Goal: Navigation & Orientation: Find specific page/section

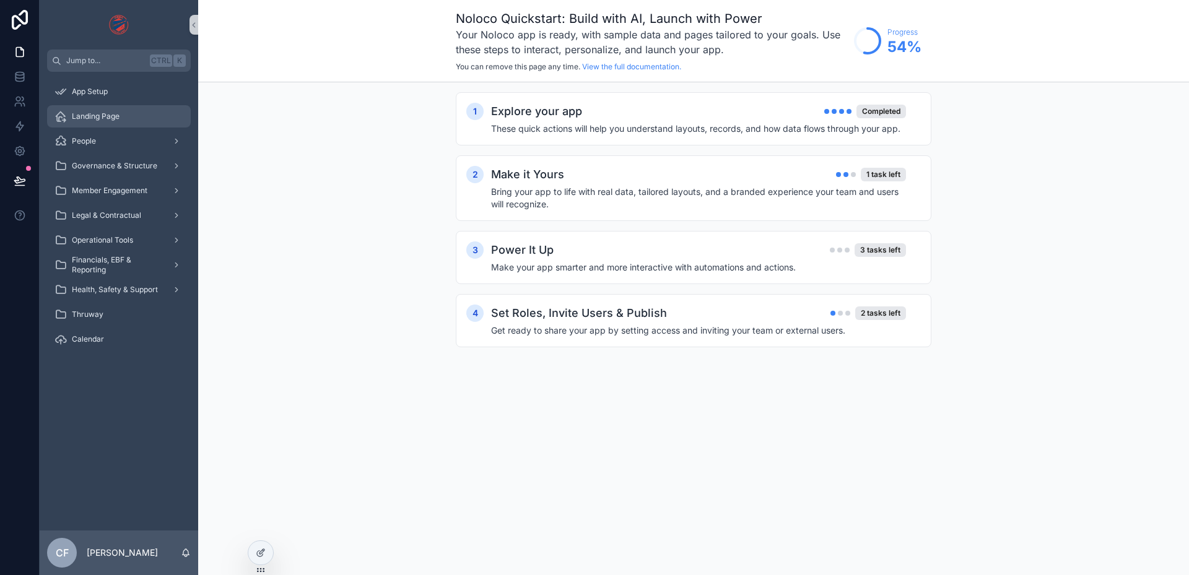
click at [103, 110] on div "Landing Page" at bounding box center [119, 117] width 129 height 20
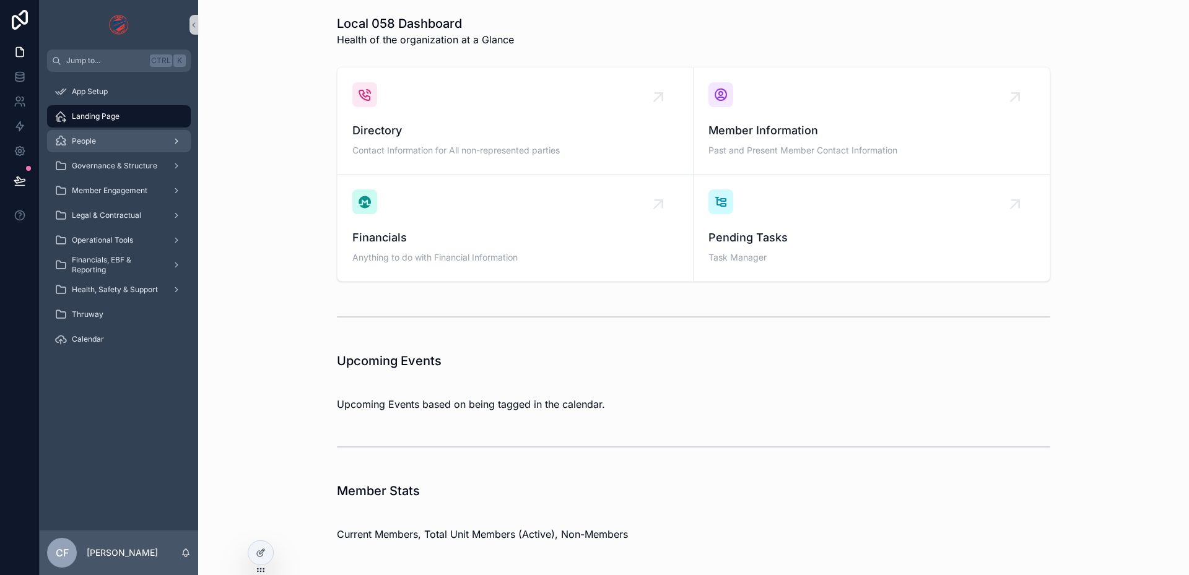
click at [90, 145] on span "People" at bounding box center [84, 141] width 24 height 10
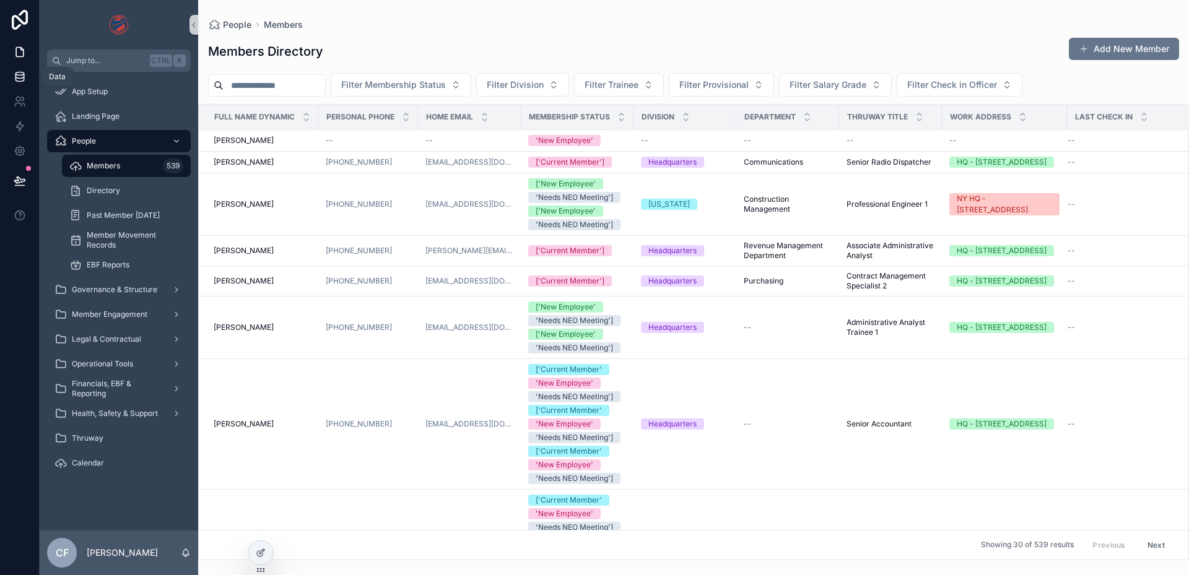
click at [20, 77] on icon at bounding box center [20, 77] width 12 height 12
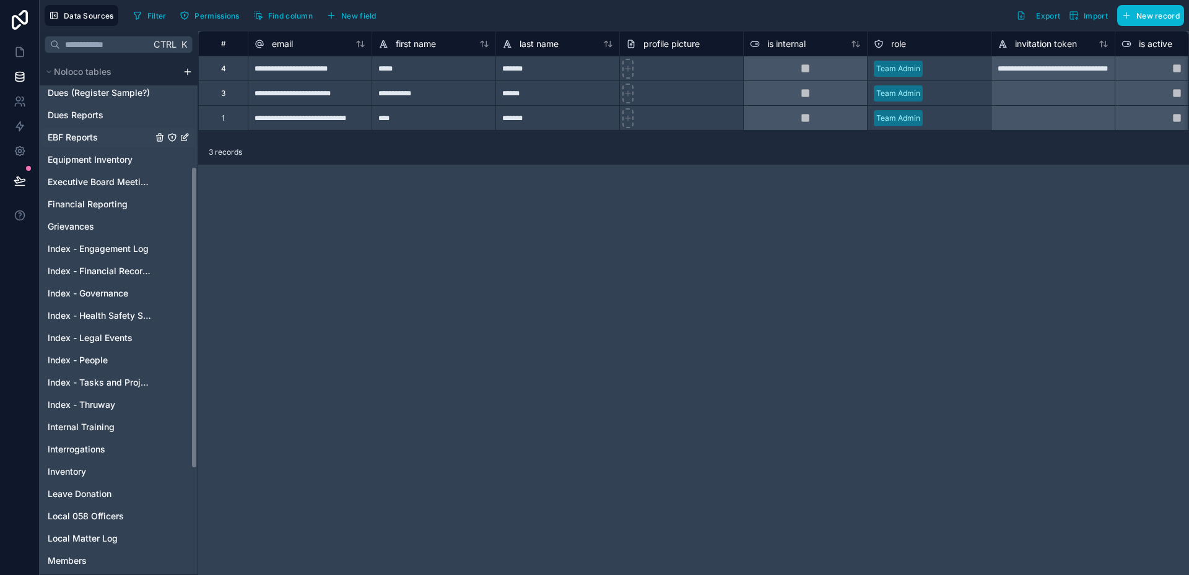
scroll to position [186, 0]
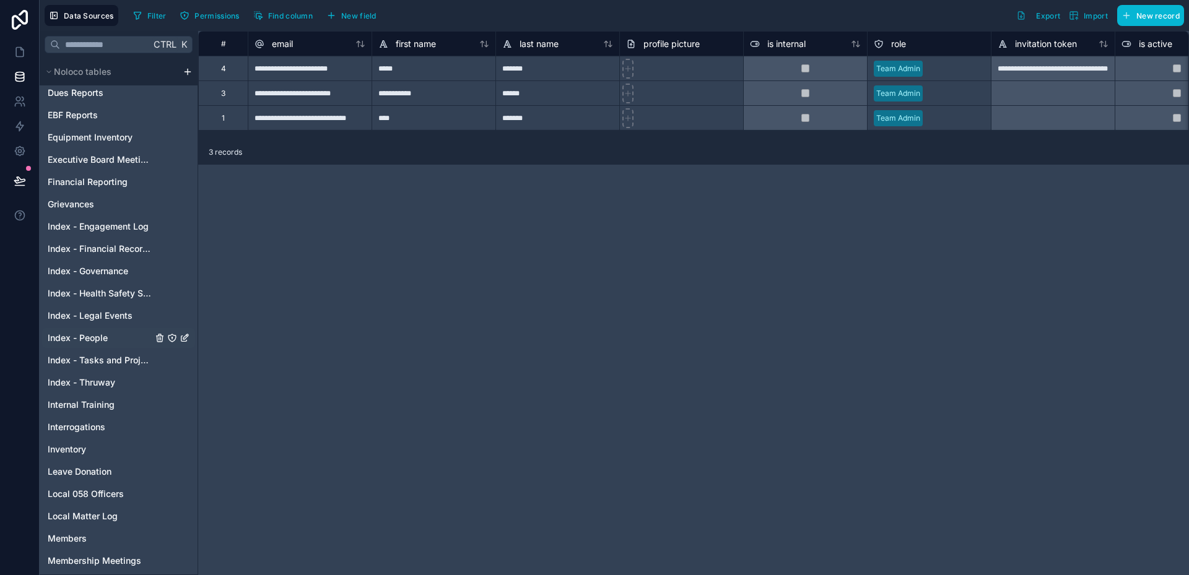
click at [95, 338] on span "Index - People" at bounding box center [78, 338] width 60 height 12
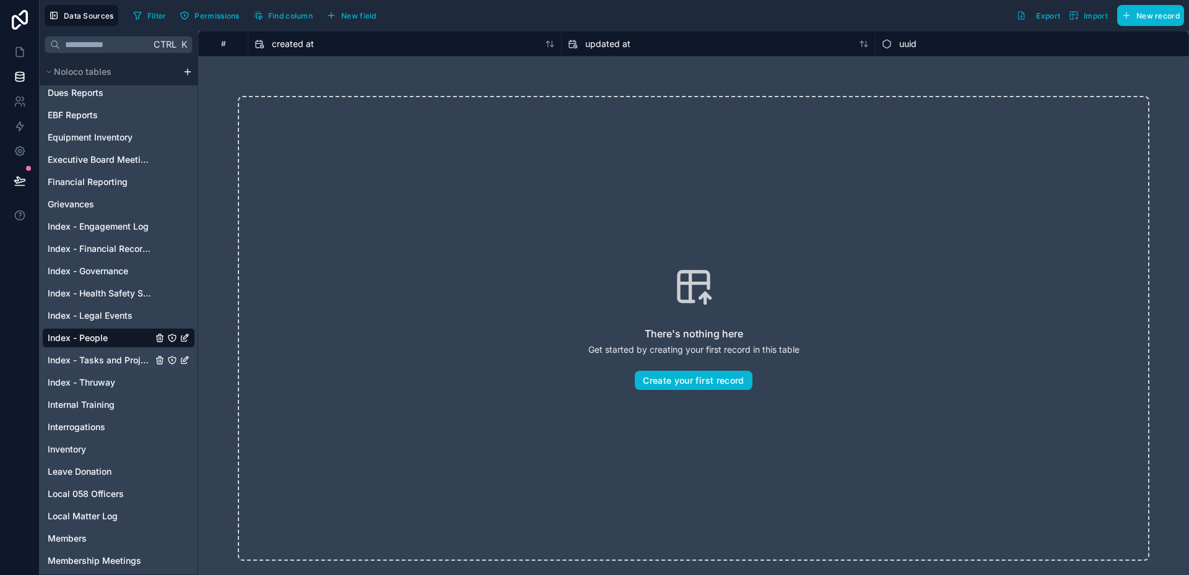
click at [90, 360] on span "Index - Tasks and Projects" at bounding box center [100, 360] width 105 height 12
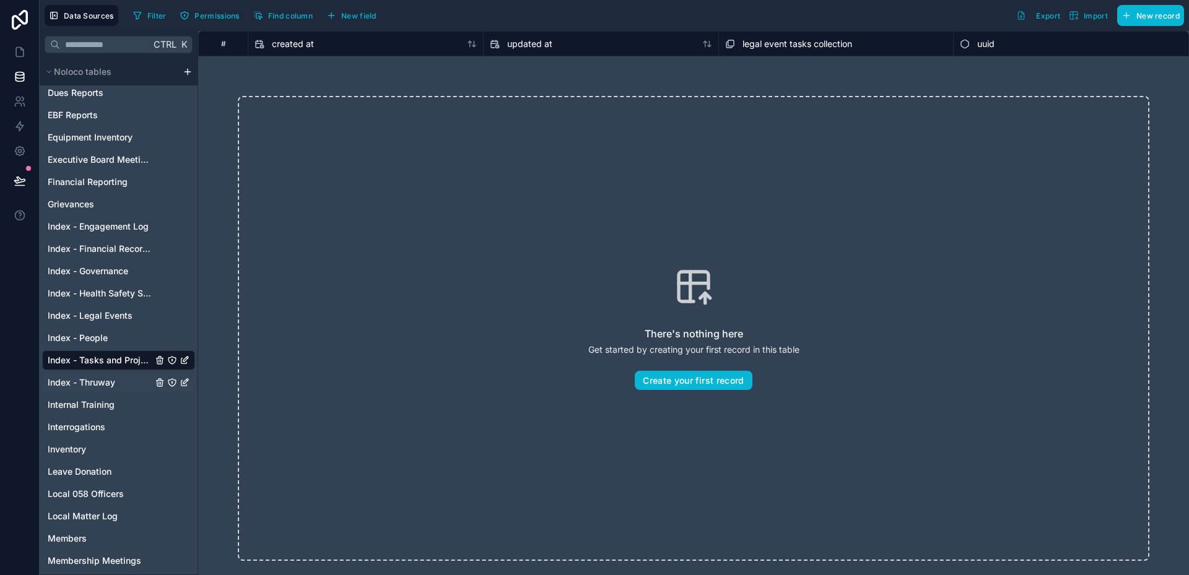
click at [90, 387] on span "Index - Thruway" at bounding box center [82, 383] width 68 height 12
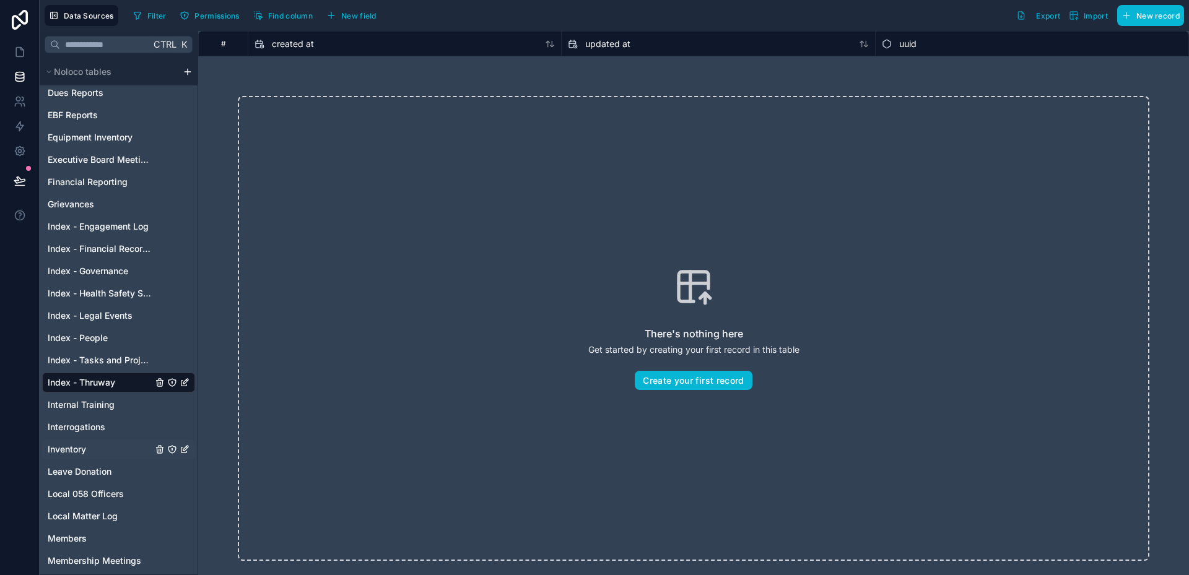
click at [77, 452] on span "Inventory" at bounding box center [67, 449] width 38 height 12
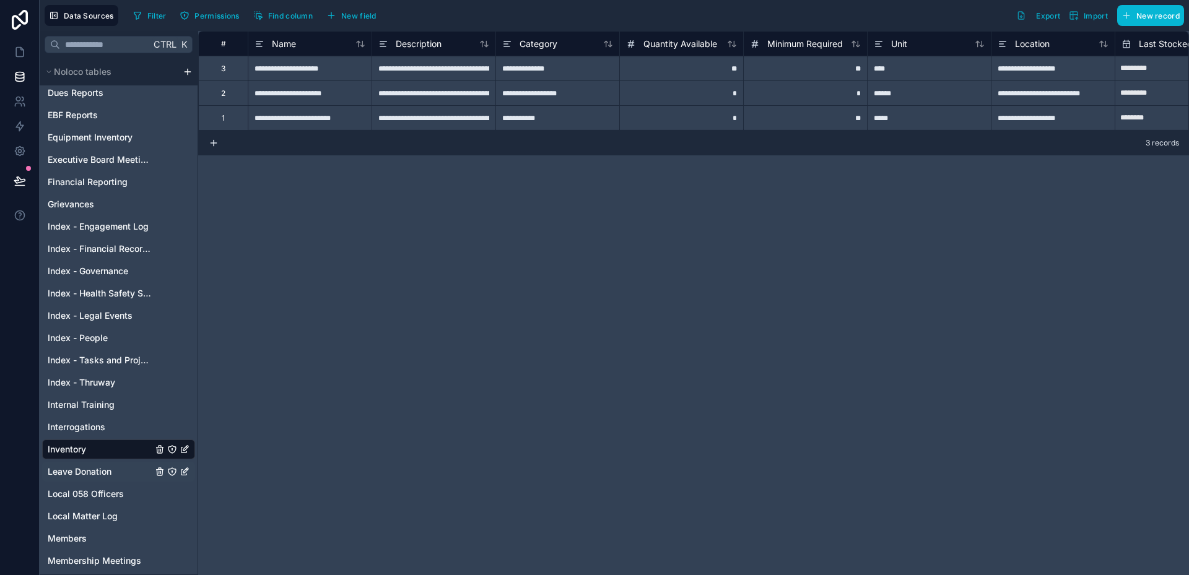
click at [79, 474] on span "Leave Donation" at bounding box center [80, 472] width 64 height 12
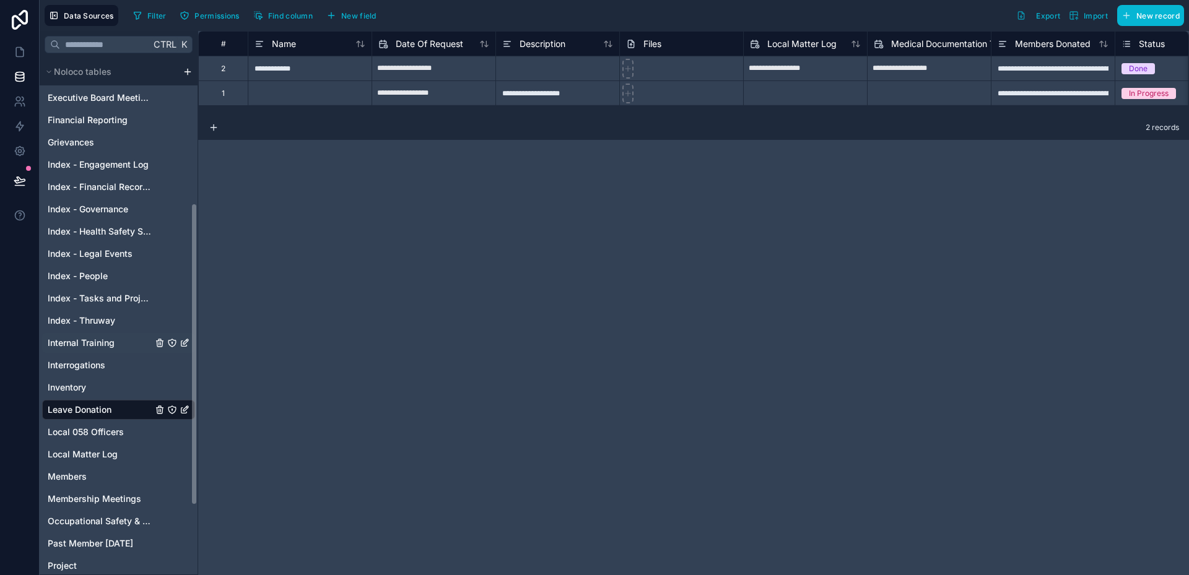
scroll to position [310, 0]
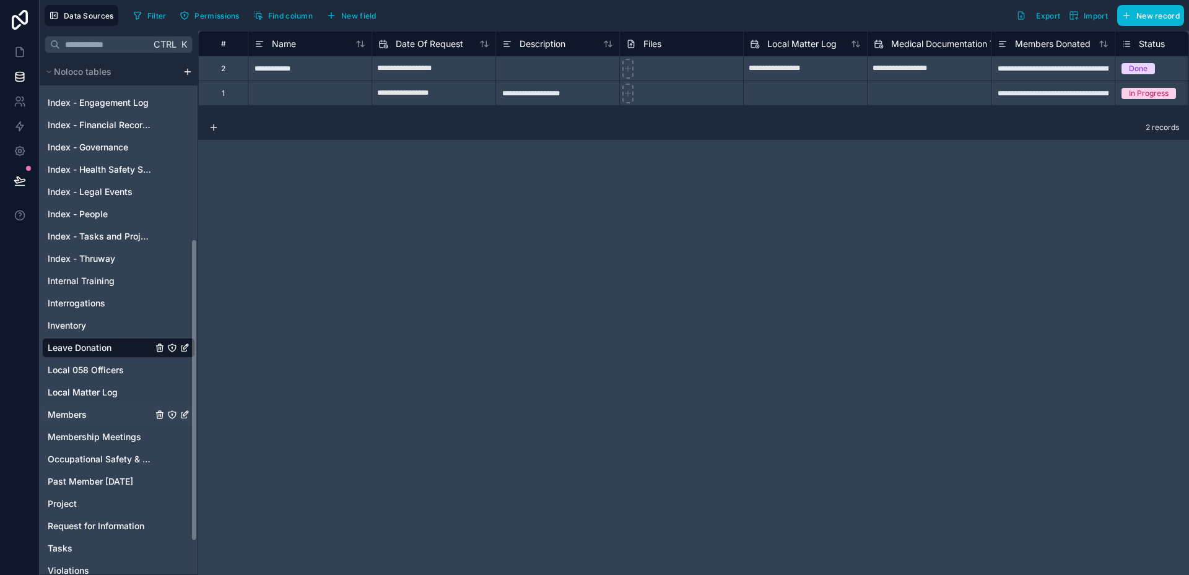
click at [84, 414] on span "Members" at bounding box center [67, 415] width 39 height 12
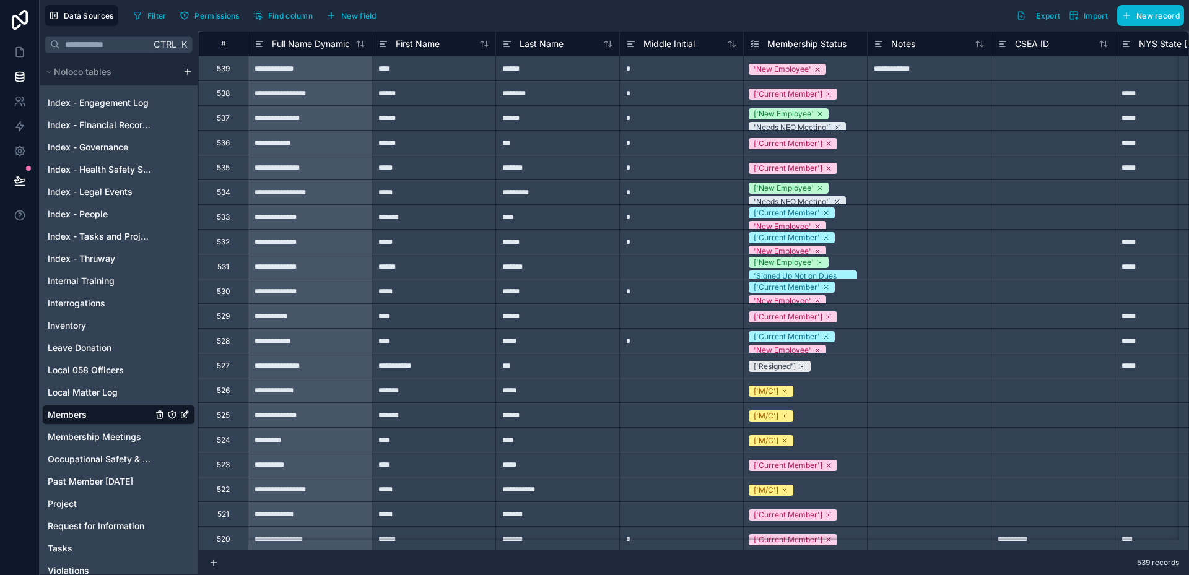
click at [796, 186] on div "['New Employee'" at bounding box center [784, 188] width 60 height 11
click at [798, 41] on span "Membership Status" at bounding box center [806, 44] width 79 height 12
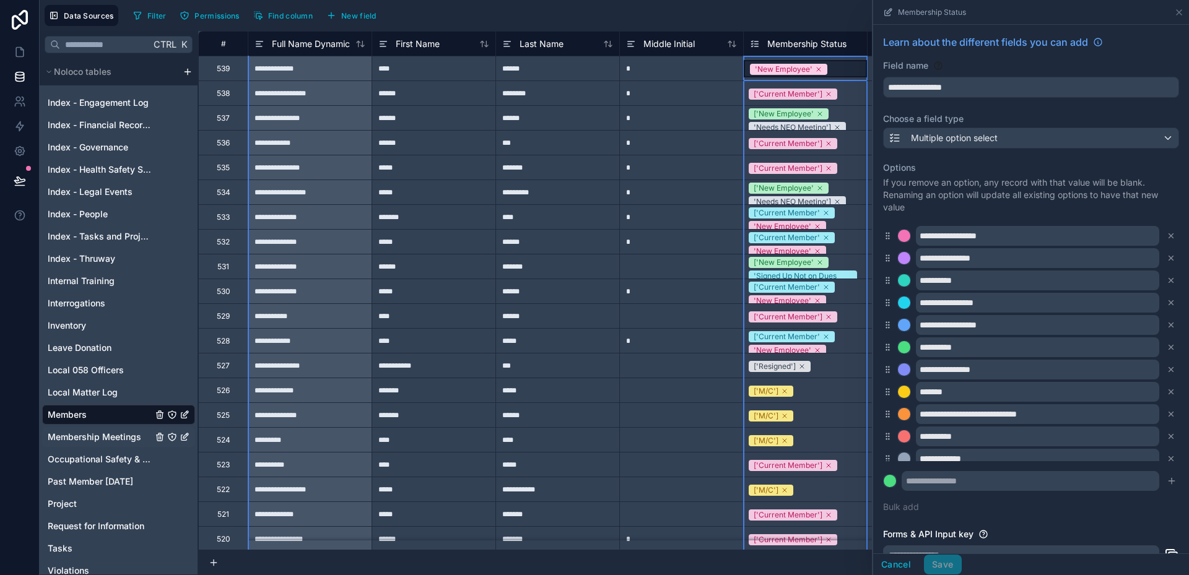
click at [118, 438] on span "Membership Meetings" at bounding box center [95, 437] width 94 height 12
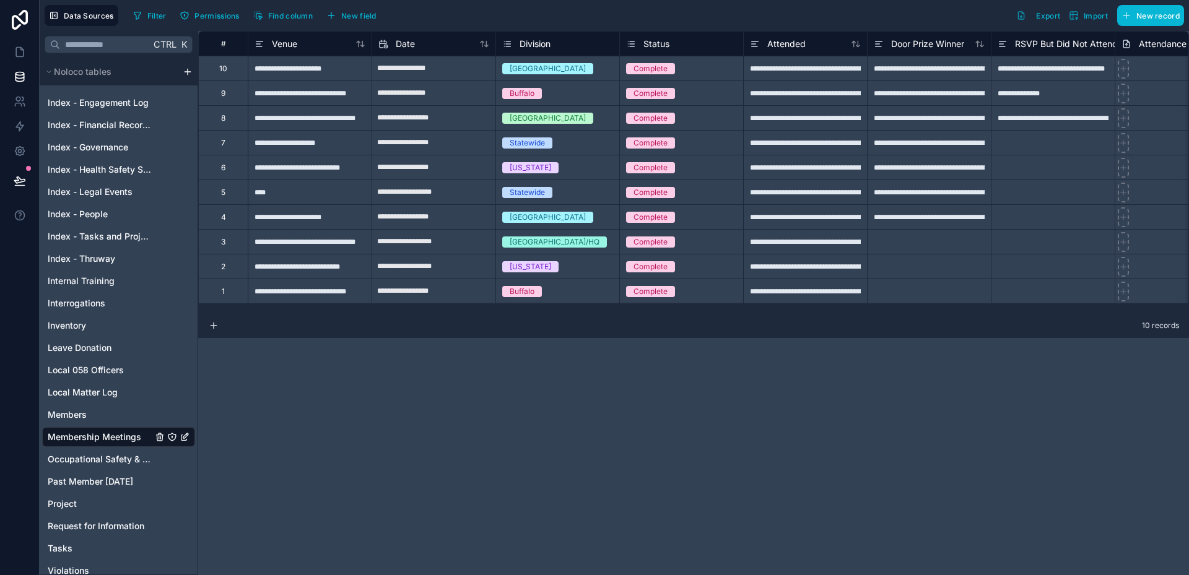
click at [543, 45] on span "Division" at bounding box center [535, 44] width 31 height 12
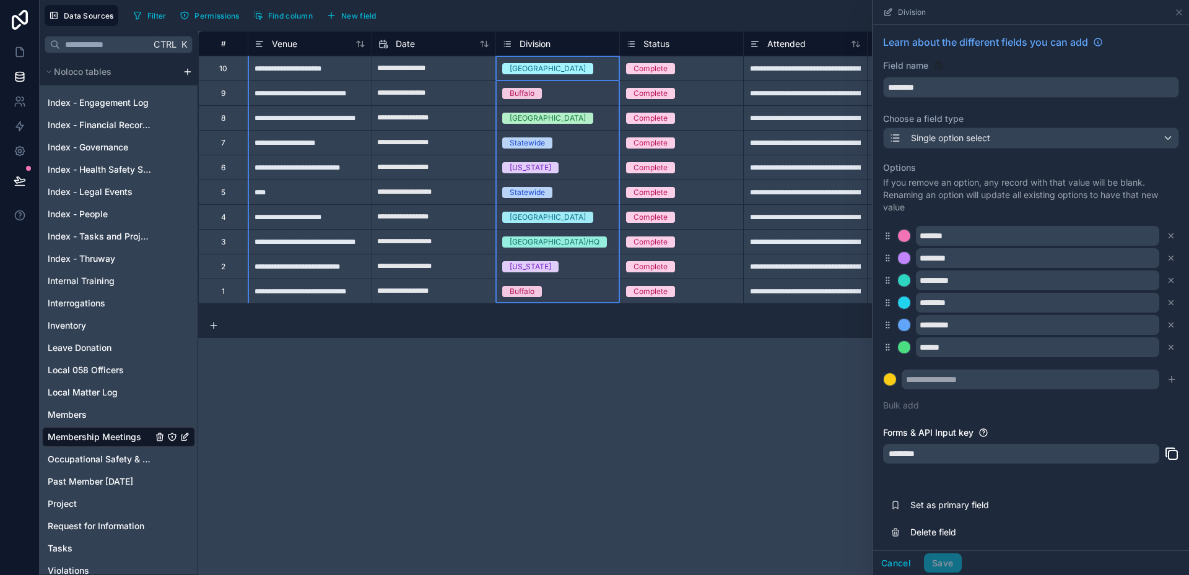
click at [670, 45] on div "Status" at bounding box center [681, 44] width 111 height 15
click at [656, 39] on span "Status" at bounding box center [656, 44] width 26 height 12
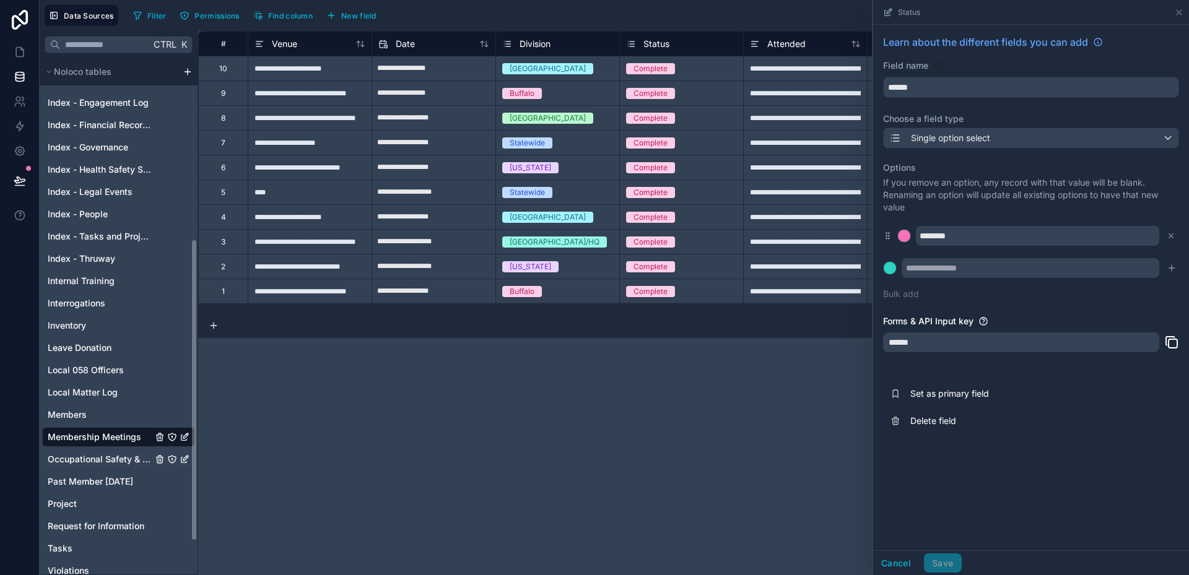
click at [59, 458] on span "Occupational Safety & Health" at bounding box center [100, 459] width 105 height 12
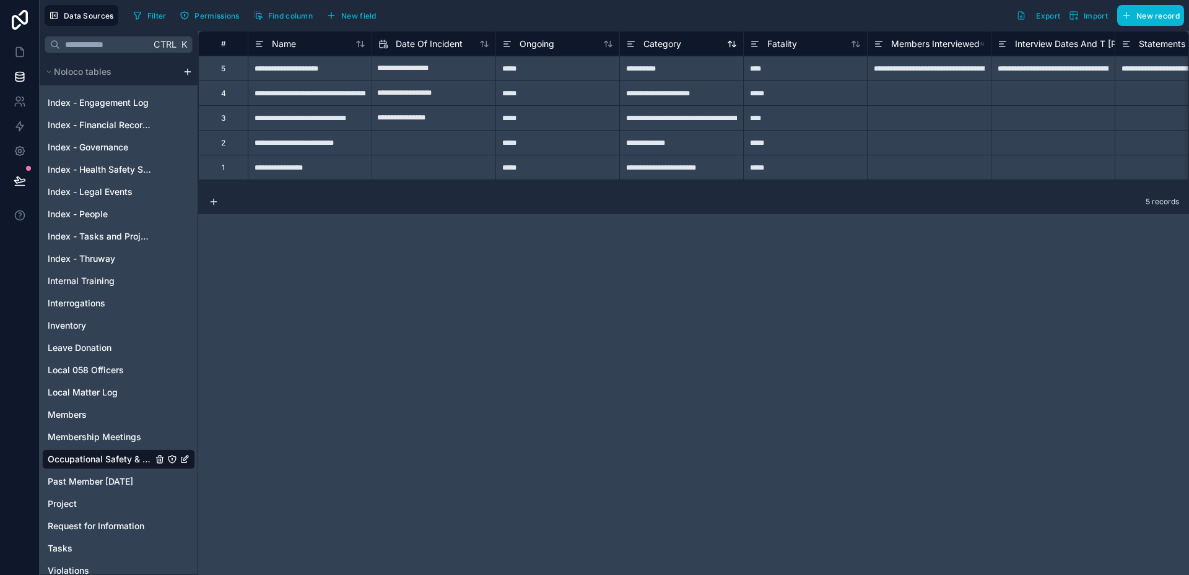
click at [661, 49] on span "Category" at bounding box center [662, 44] width 38 height 12
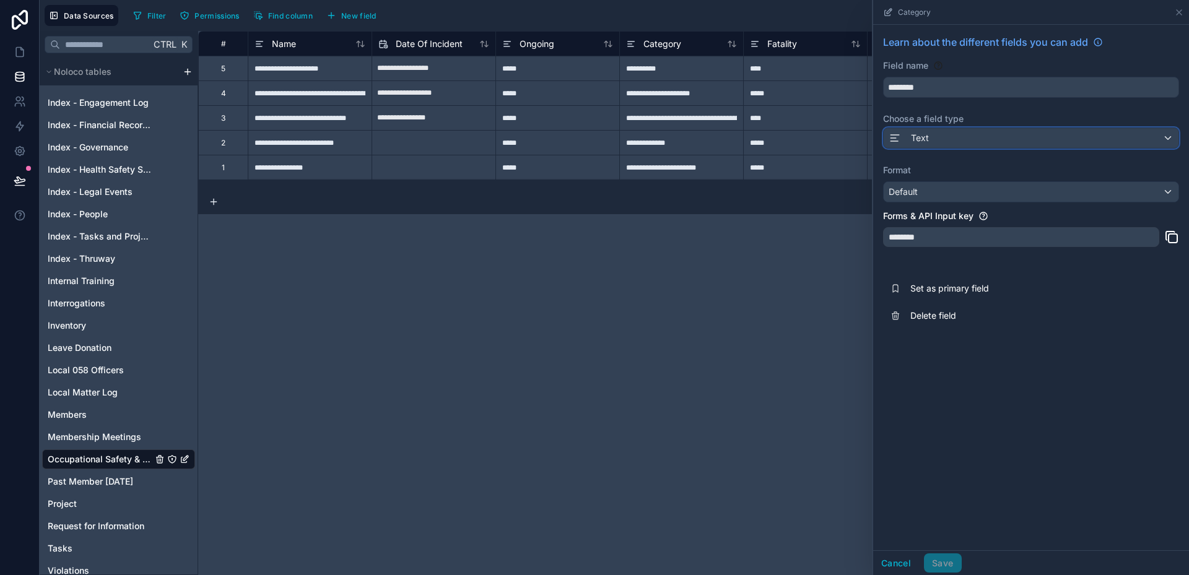
click at [949, 139] on div "Text" at bounding box center [1031, 138] width 295 height 20
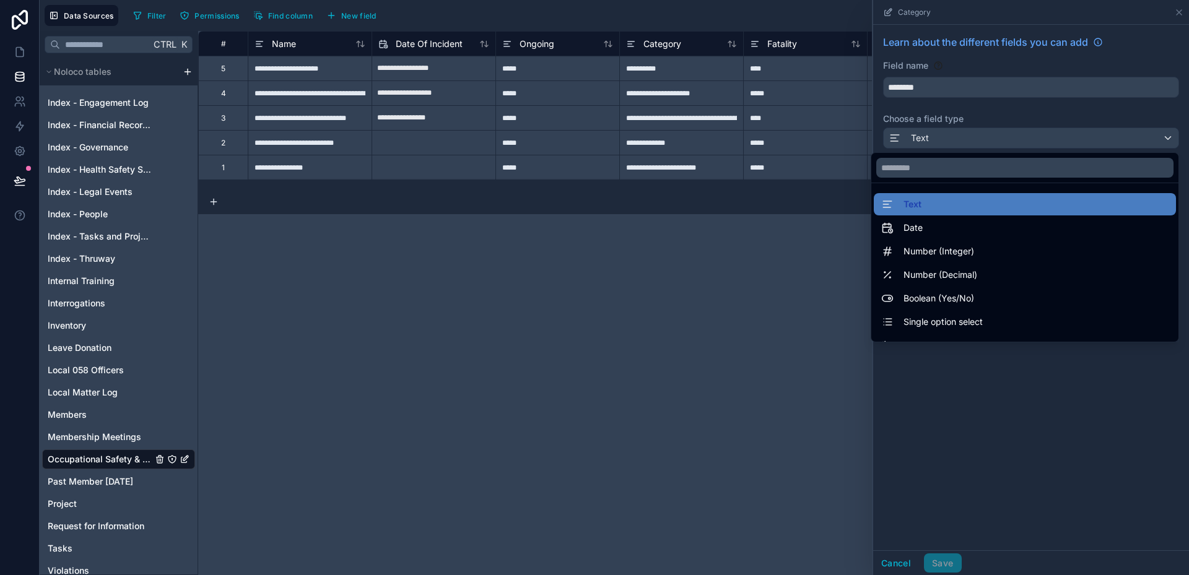
click at [653, 326] on div "**********" at bounding box center [693, 303] width 991 height 544
click at [72, 484] on span "Past Member [DATE]" at bounding box center [90, 482] width 85 height 12
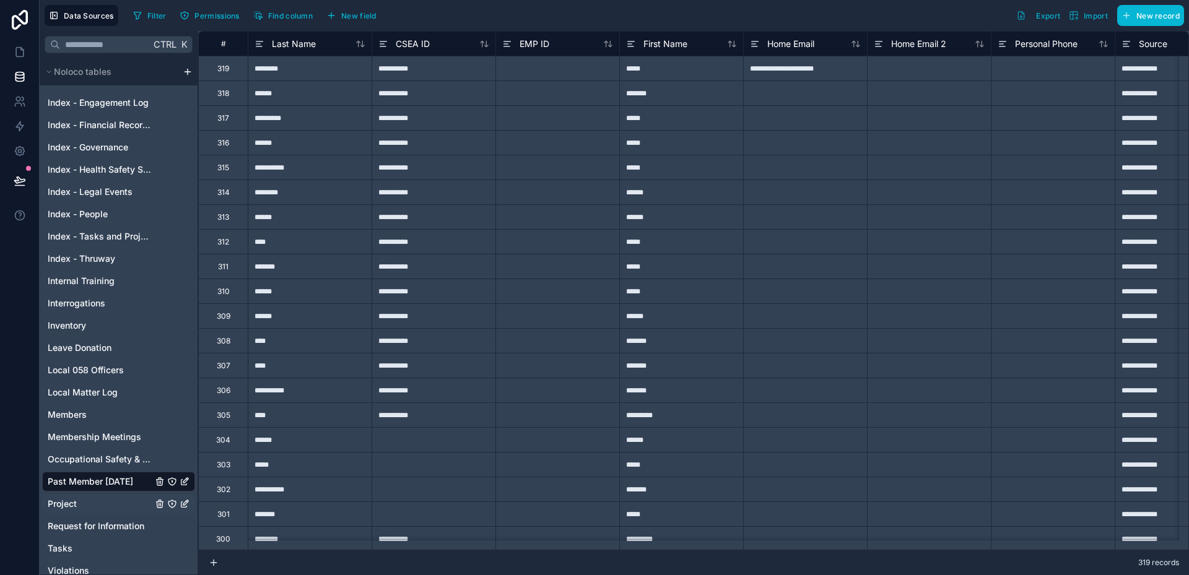
click at [67, 506] on span "Project" at bounding box center [62, 504] width 29 height 12
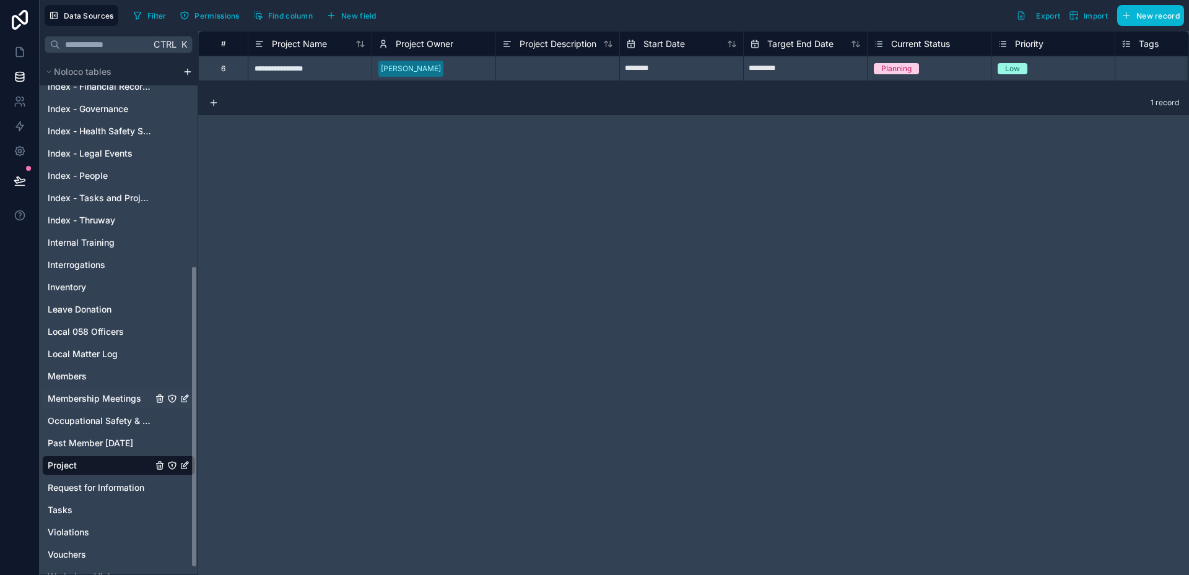
scroll to position [366, 0]
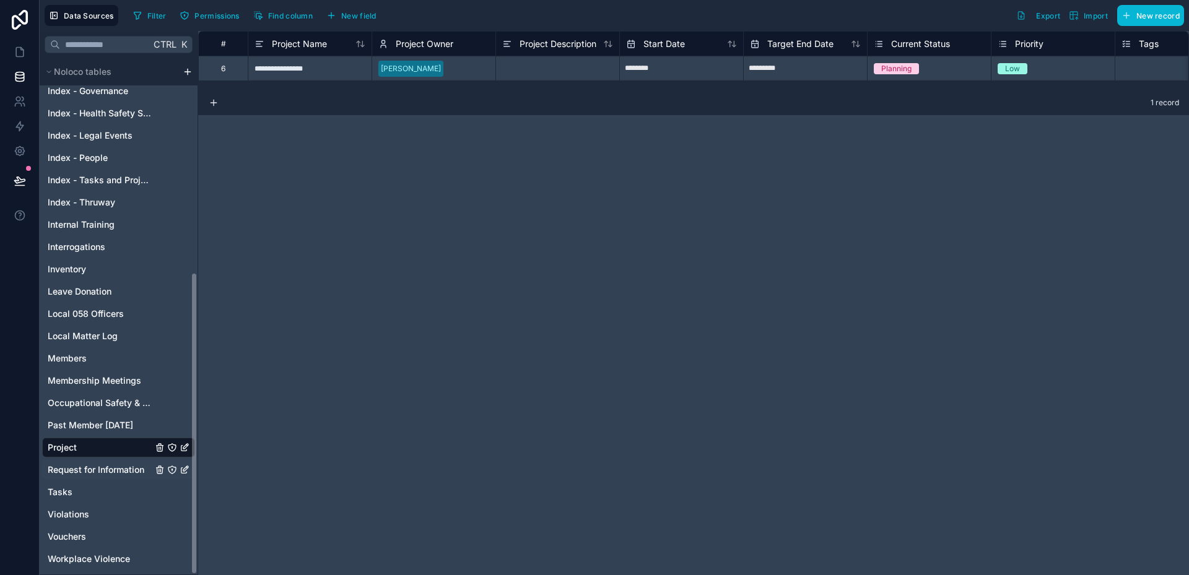
click at [91, 472] on span "Request for Information" at bounding box center [96, 470] width 97 height 12
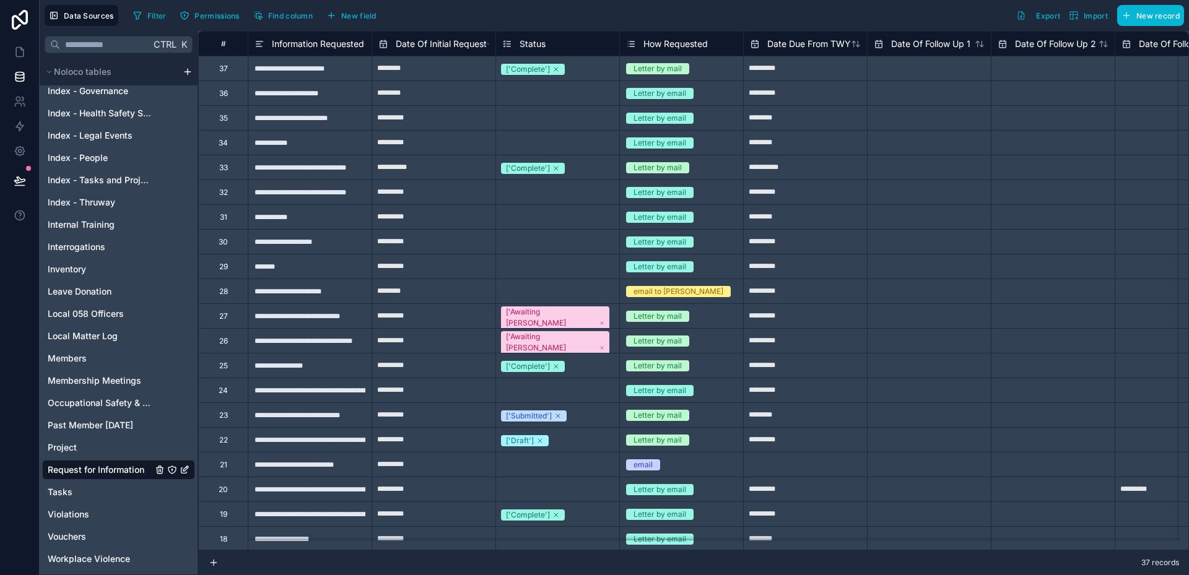
click at [535, 49] on span "Status" at bounding box center [533, 44] width 26 height 12
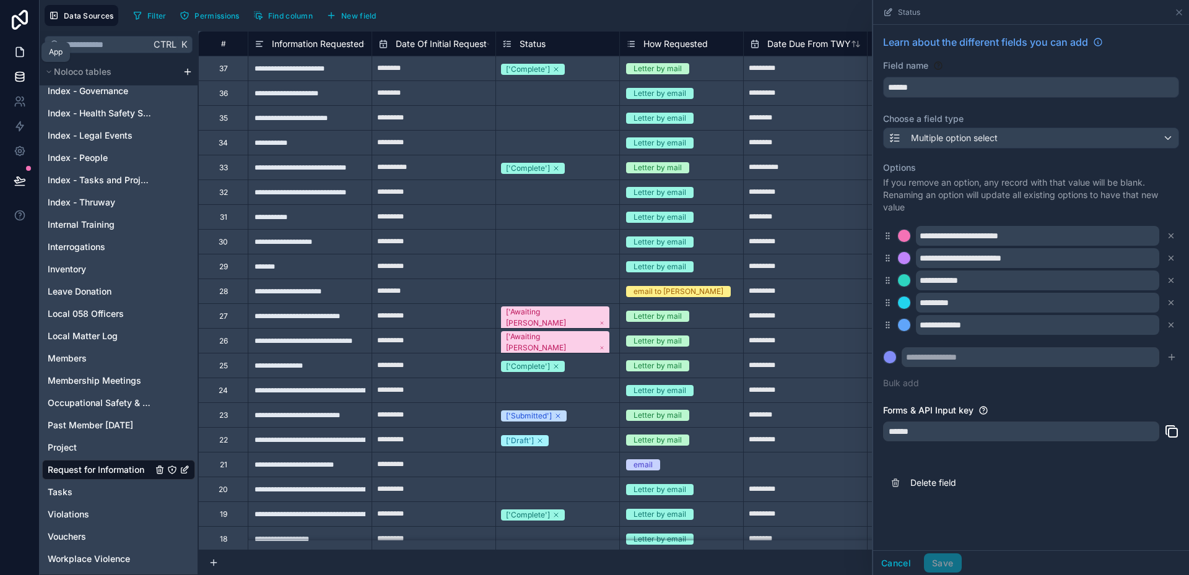
click at [23, 56] on icon at bounding box center [19, 52] width 7 height 9
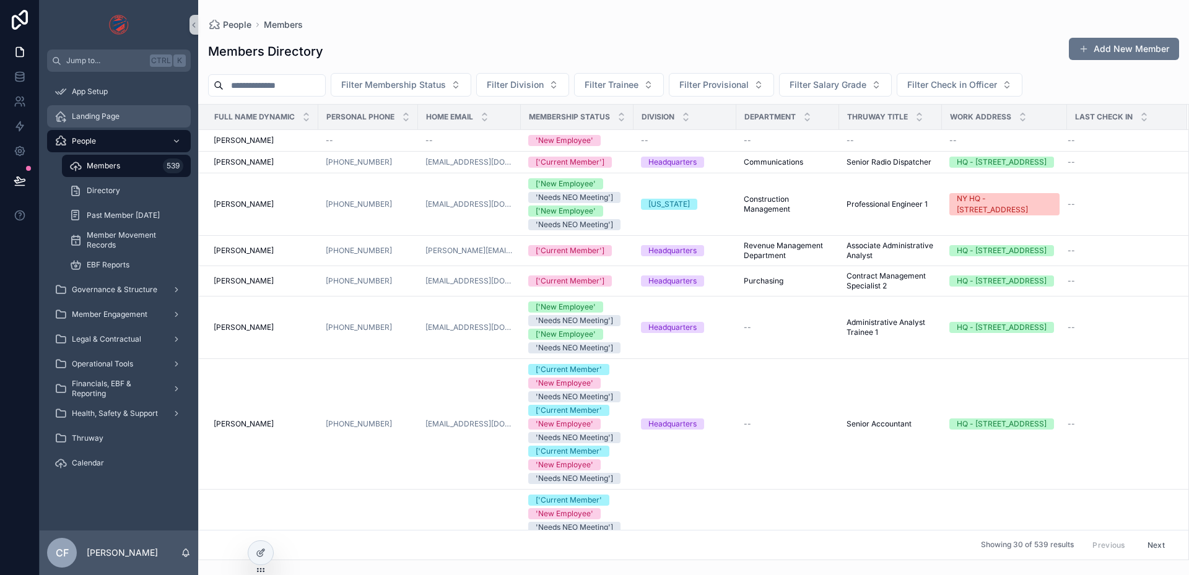
click at [91, 118] on span "Landing Page" at bounding box center [96, 116] width 48 height 10
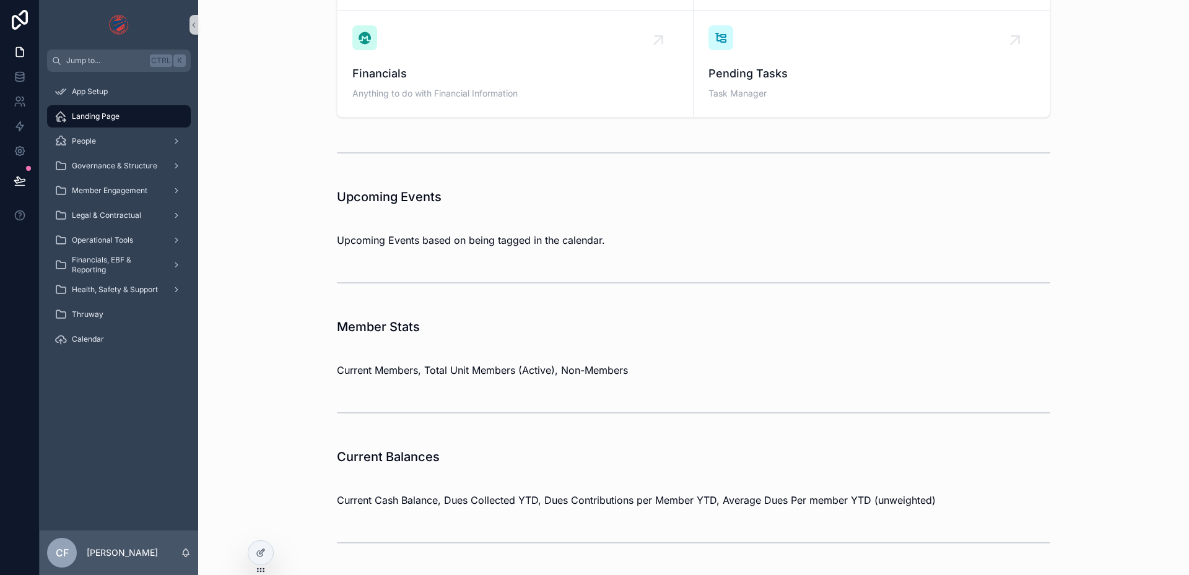
scroll to position [186, 0]
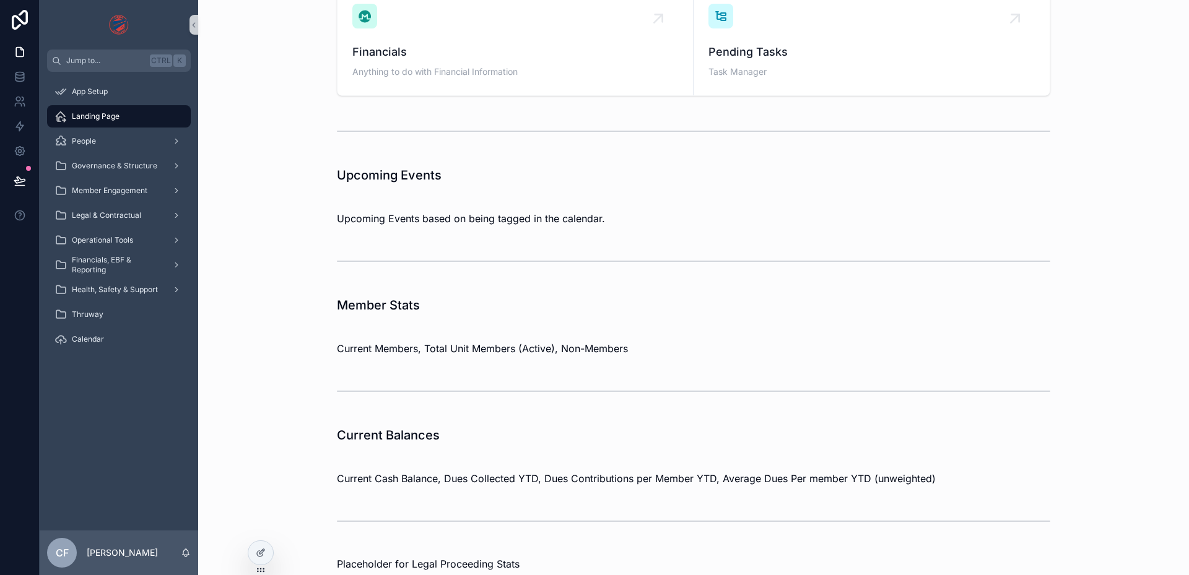
click at [411, 331] on div "Local 058 Dashboard Health of the organization at a Glance Directory Contact In…" at bounding box center [693, 275] width 991 height 922
click at [395, 243] on div "scrollable content" at bounding box center [693, 261] width 971 height 41
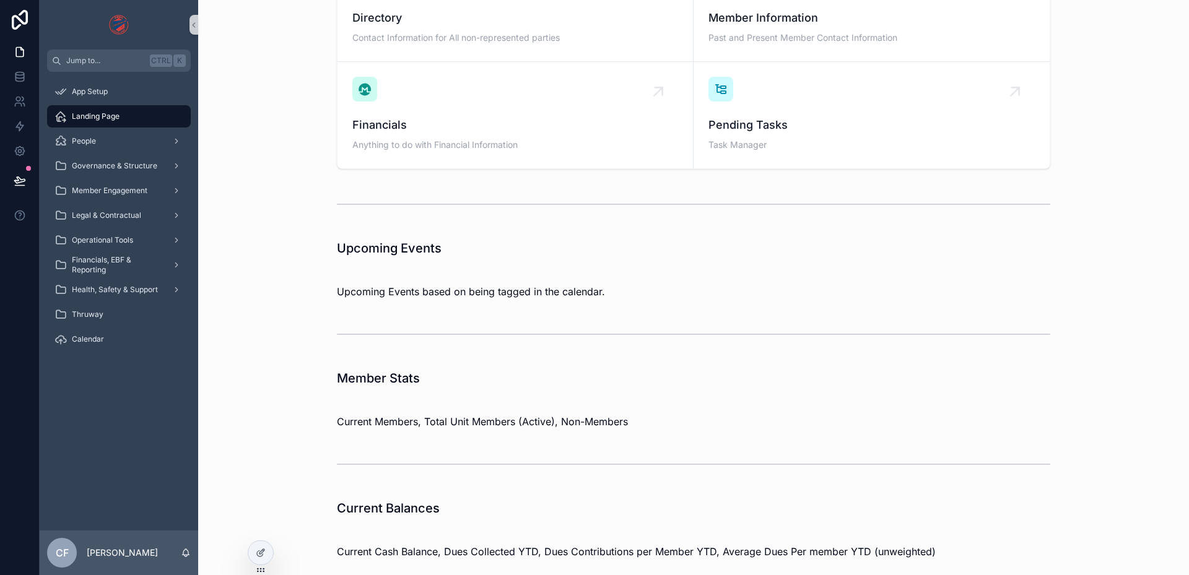
scroll to position [0, 0]
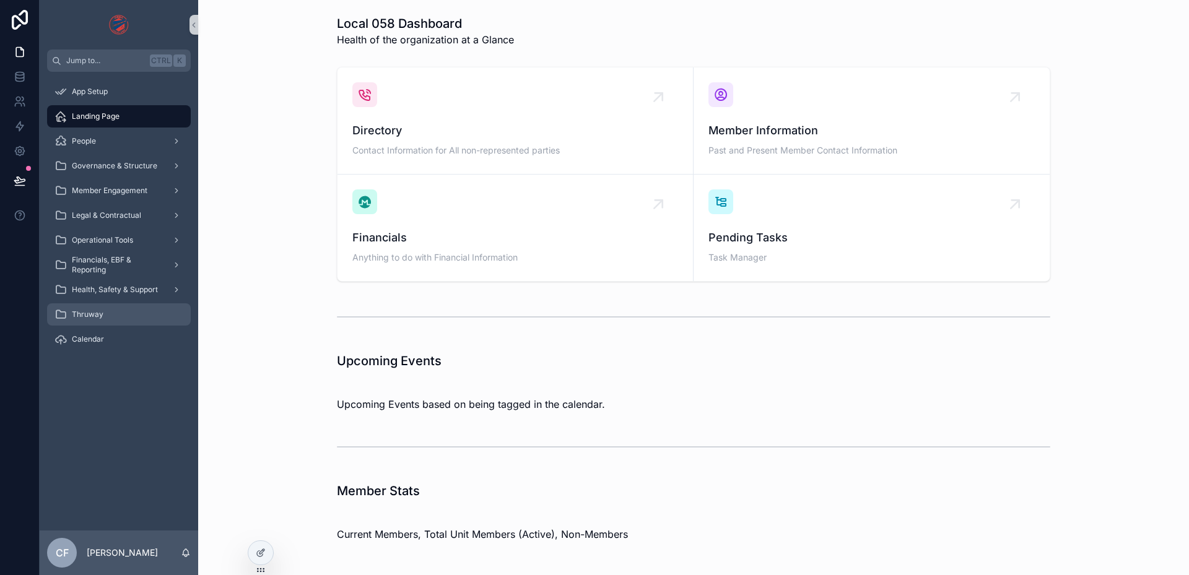
click at [102, 309] on div "Thruway" at bounding box center [119, 315] width 129 height 20
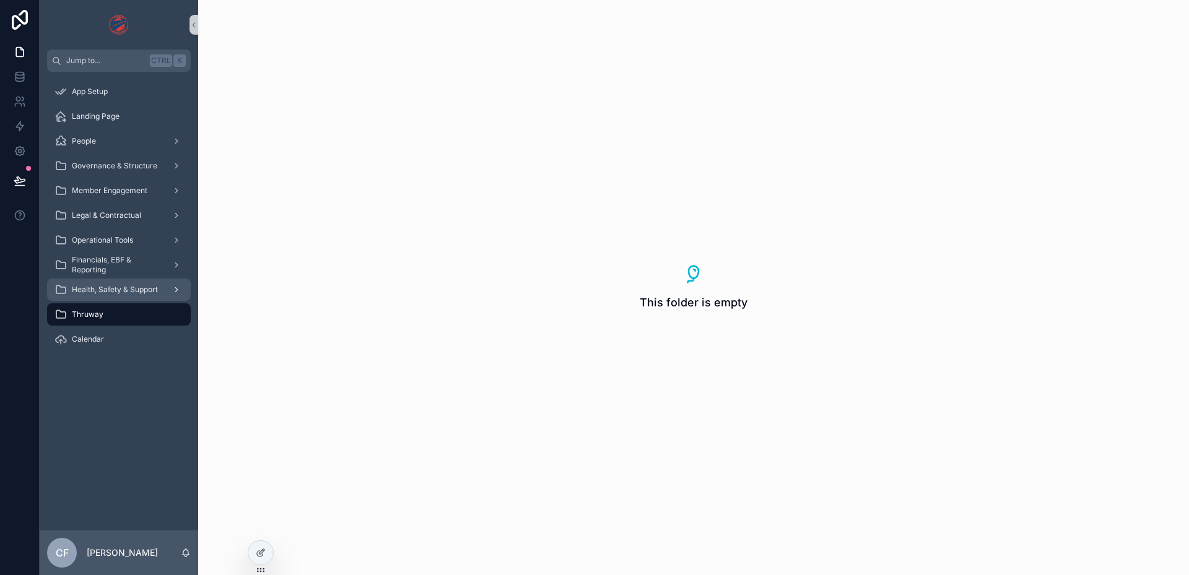
click at [105, 290] on span "Health, Safety & Support" at bounding box center [115, 290] width 86 height 10
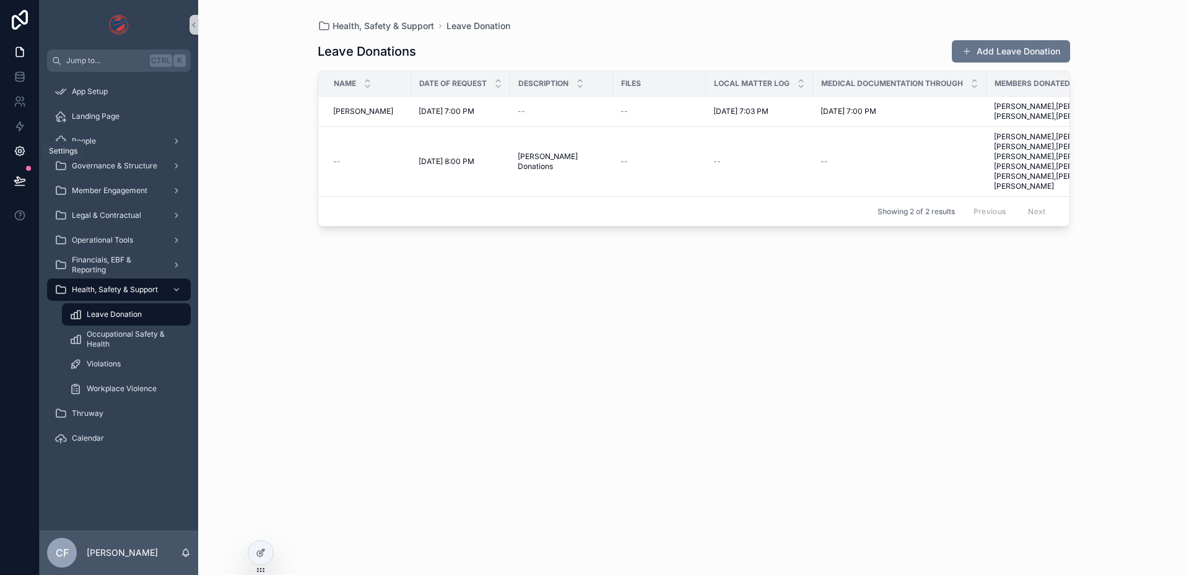
click at [24, 147] on icon at bounding box center [20, 151] width 12 height 12
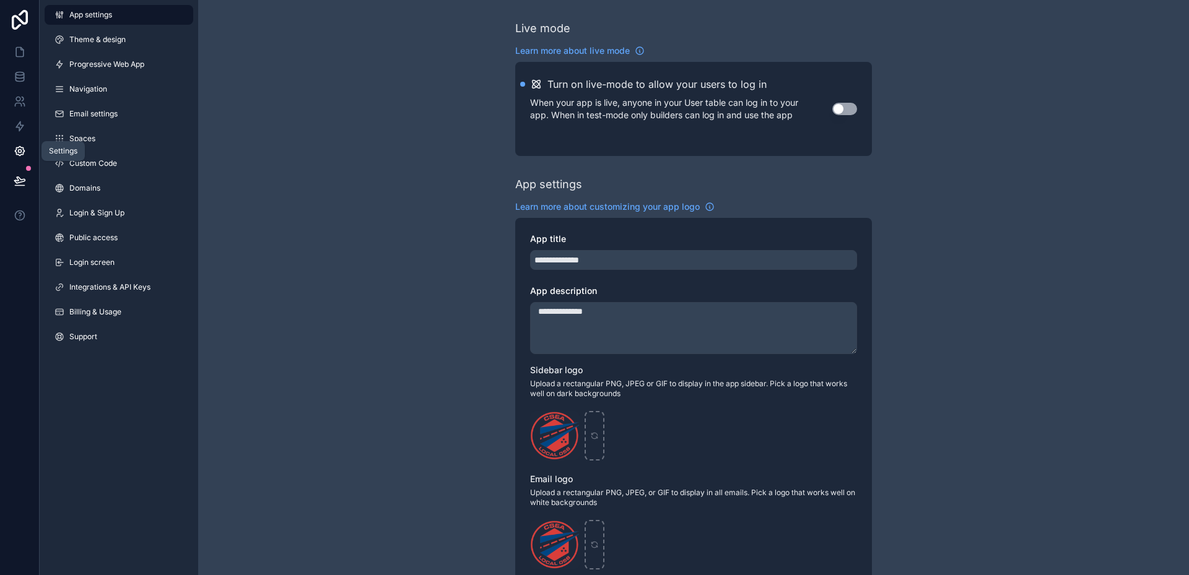
click at [24, 147] on icon at bounding box center [20, 151] width 12 height 12
click at [20, 54] on icon at bounding box center [20, 52] width 12 height 12
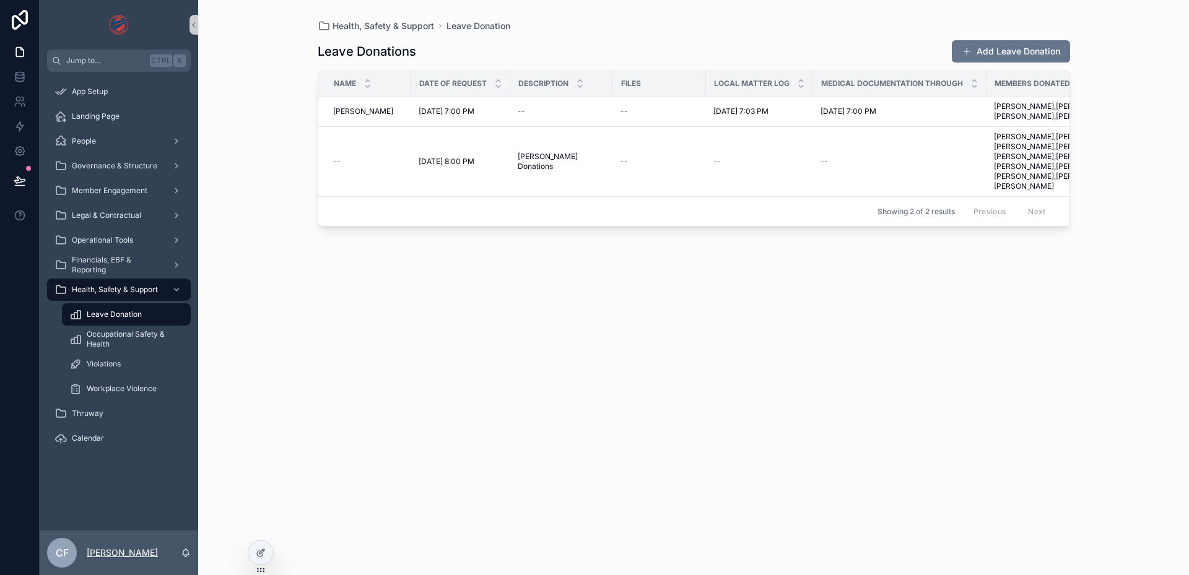
click at [141, 552] on p "[PERSON_NAME]" at bounding box center [122, 553] width 71 height 12
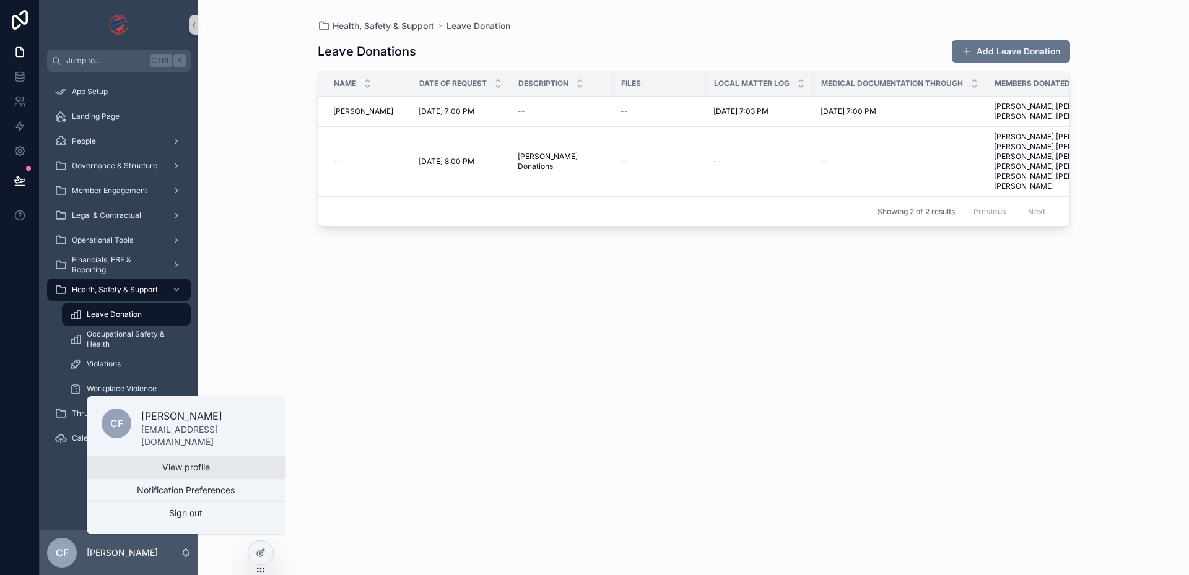
click at [180, 471] on link "View profile" at bounding box center [186, 467] width 198 height 22
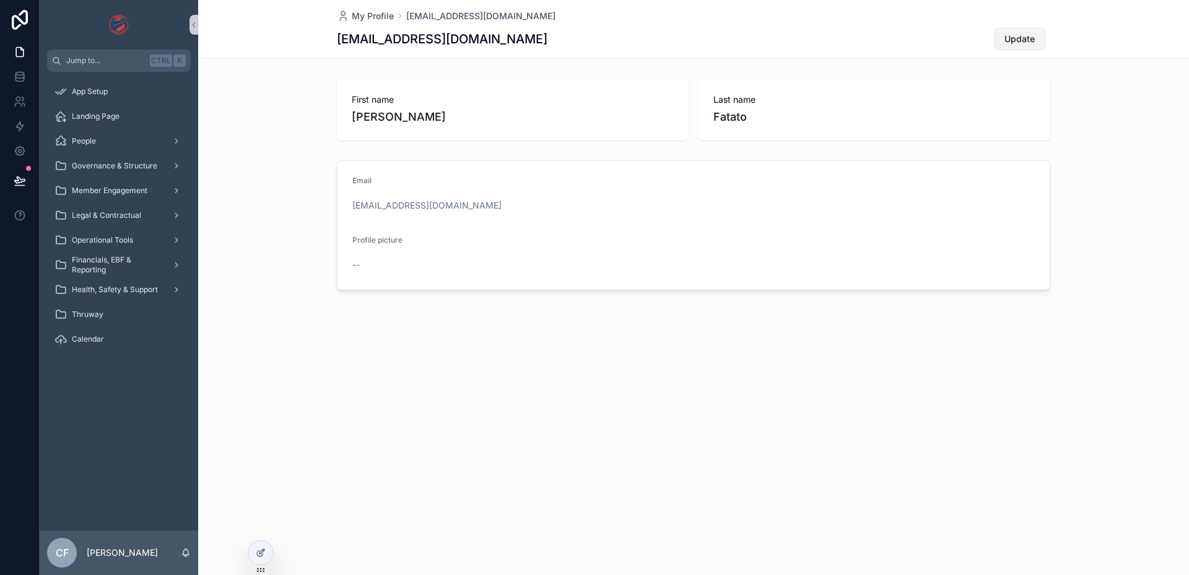
click at [1012, 36] on span "Update" at bounding box center [1020, 39] width 30 height 12
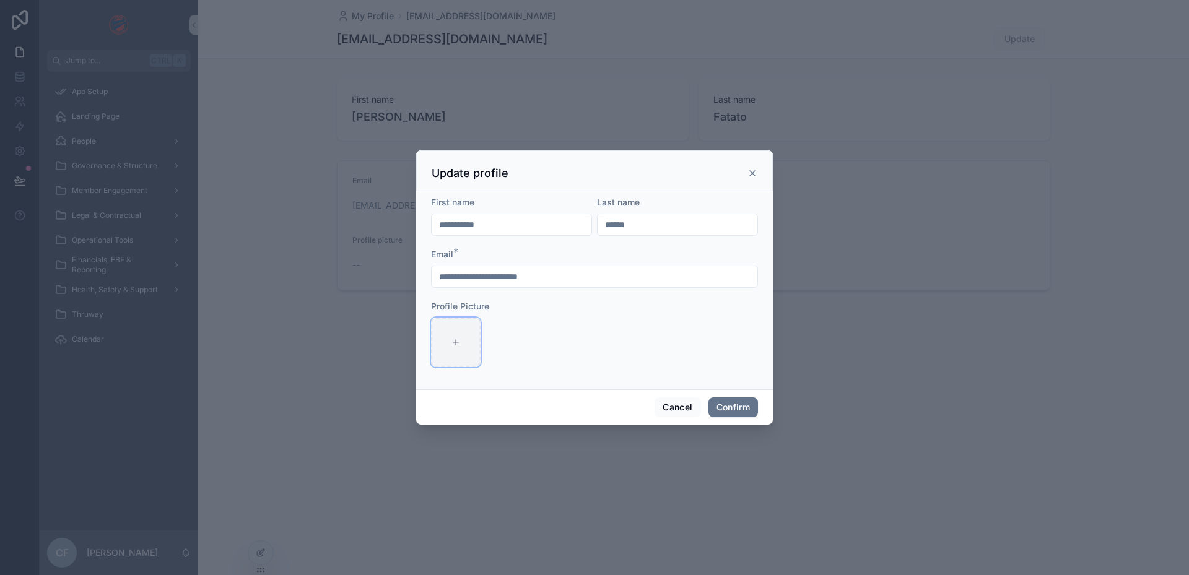
click at [451, 334] on div at bounding box center [456, 343] width 50 height 50
click at [668, 408] on button "Cancel" at bounding box center [678, 408] width 46 height 20
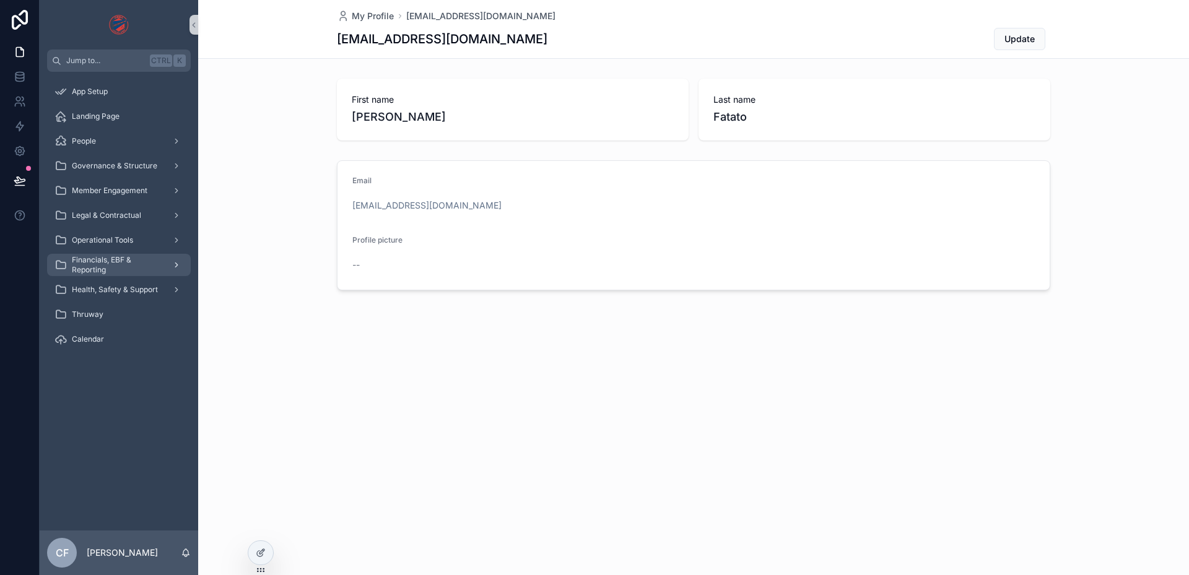
click at [115, 258] on span "Financials, EBF & Reporting" at bounding box center [117, 265] width 90 height 20
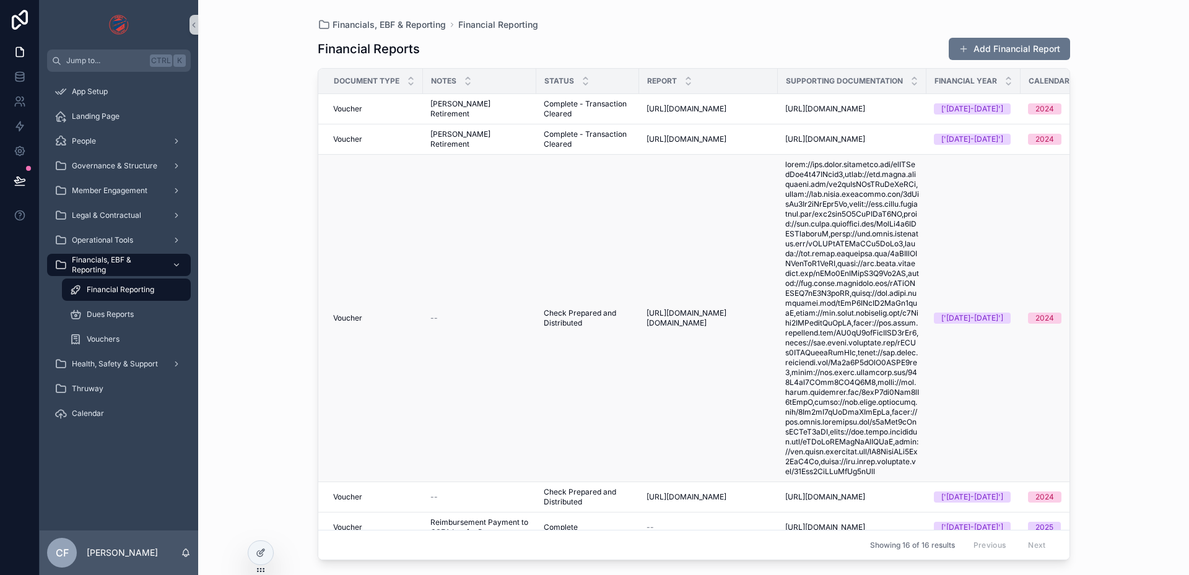
click at [834, 189] on span "scrollable content" at bounding box center [852, 318] width 134 height 317
